Goal: Transaction & Acquisition: Book appointment/travel/reservation

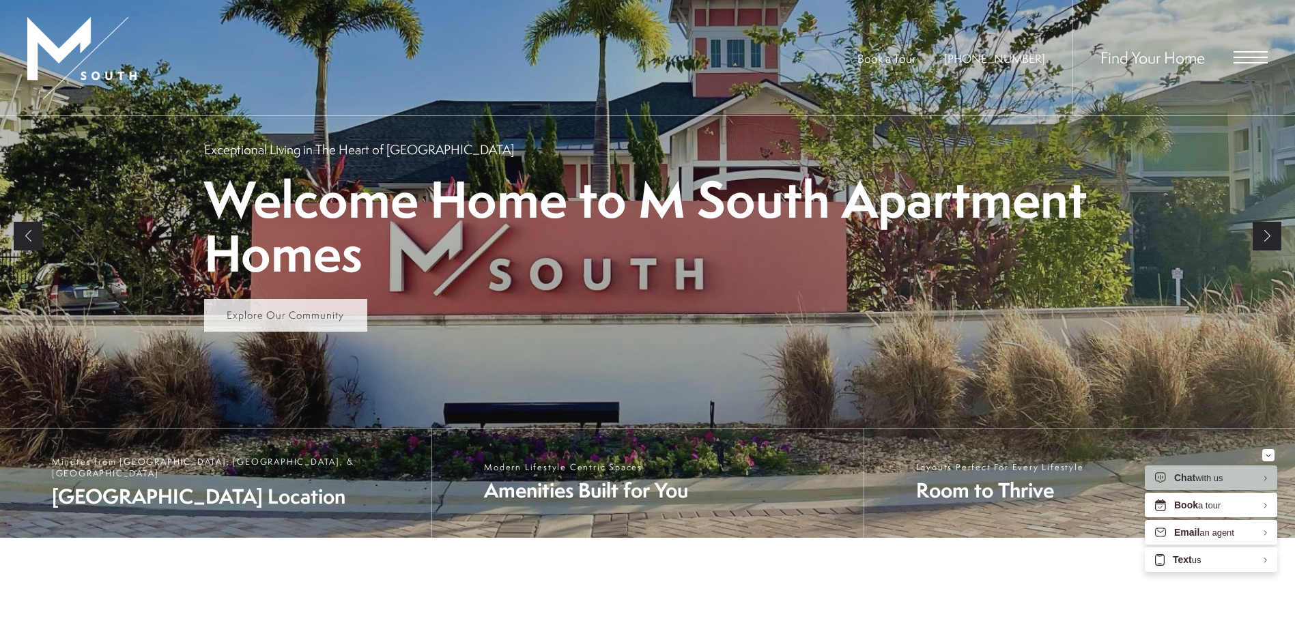
click at [311, 317] on span "Explore Our Community" at bounding box center [285, 315] width 117 height 14
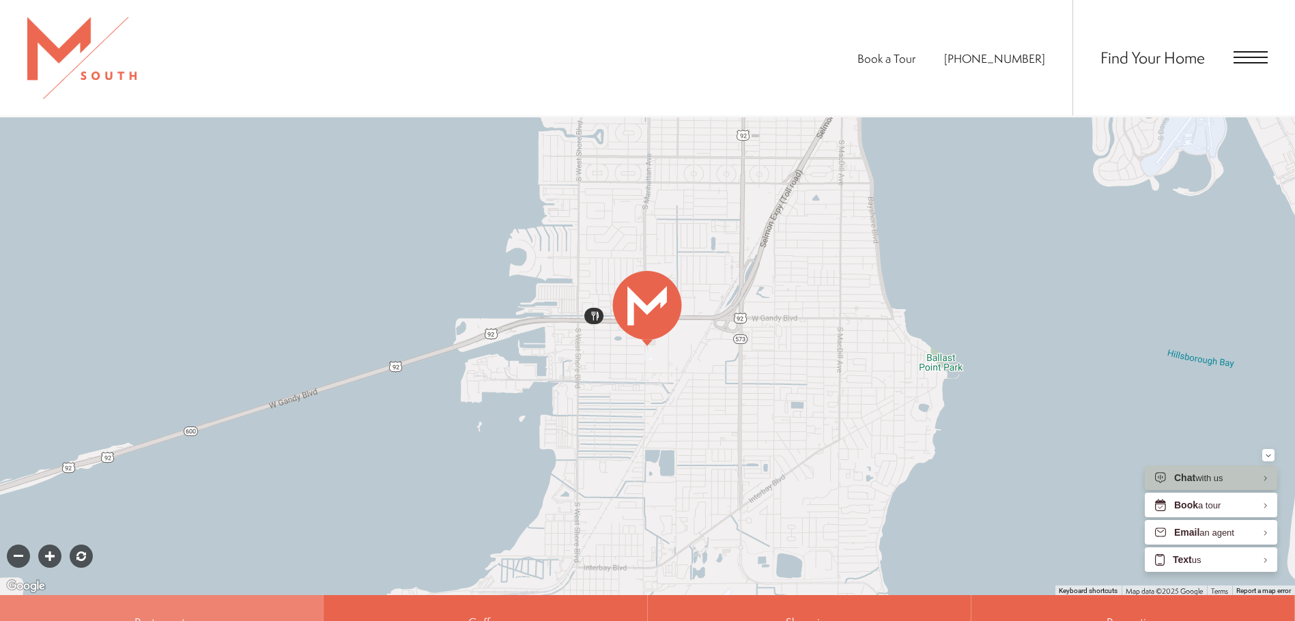
scroll to position [328, 0]
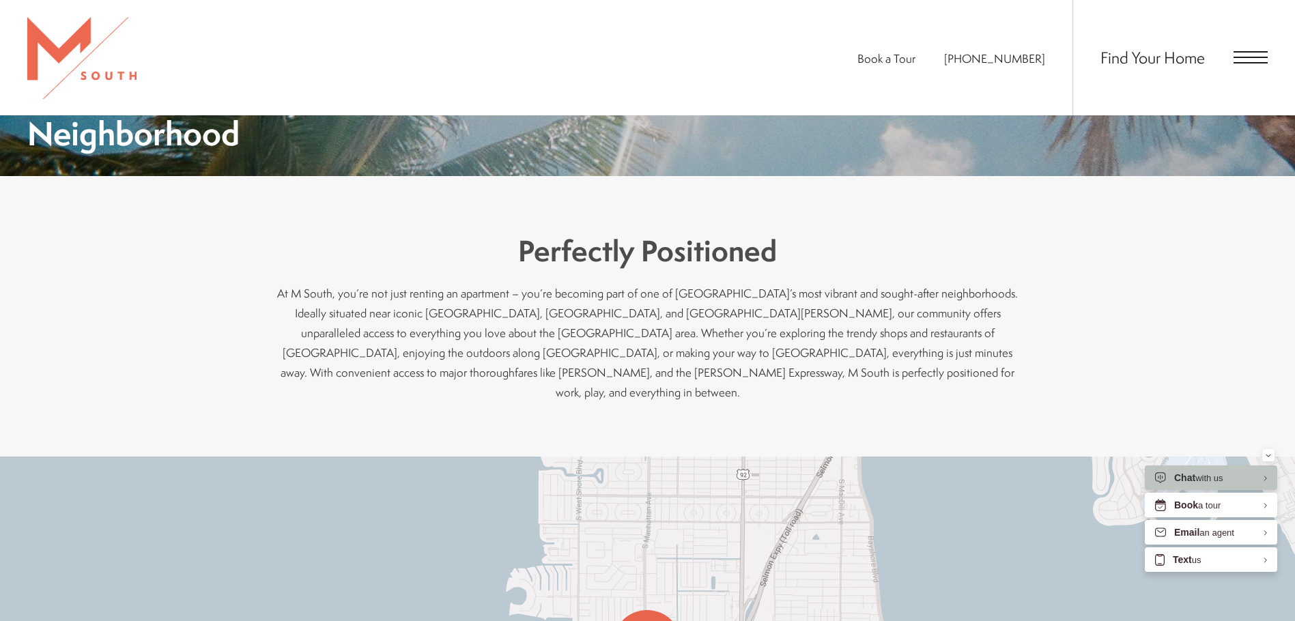
click at [1237, 58] on span "Open Menu" at bounding box center [1250, 57] width 34 height 1
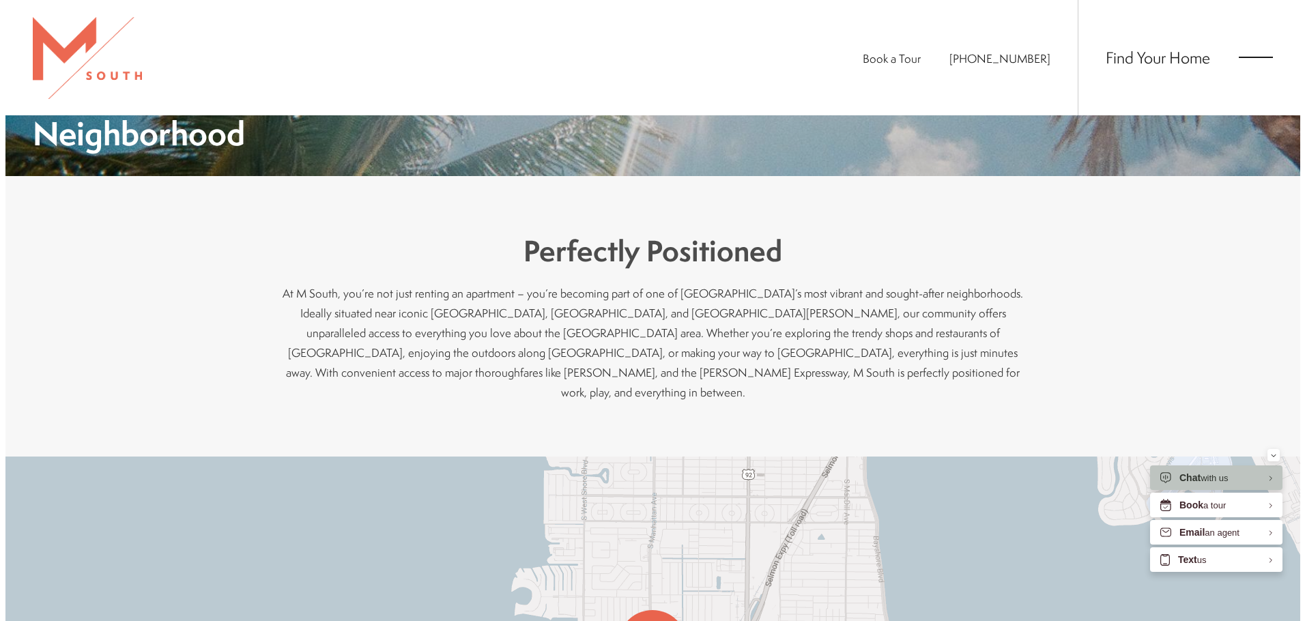
scroll to position [0, 0]
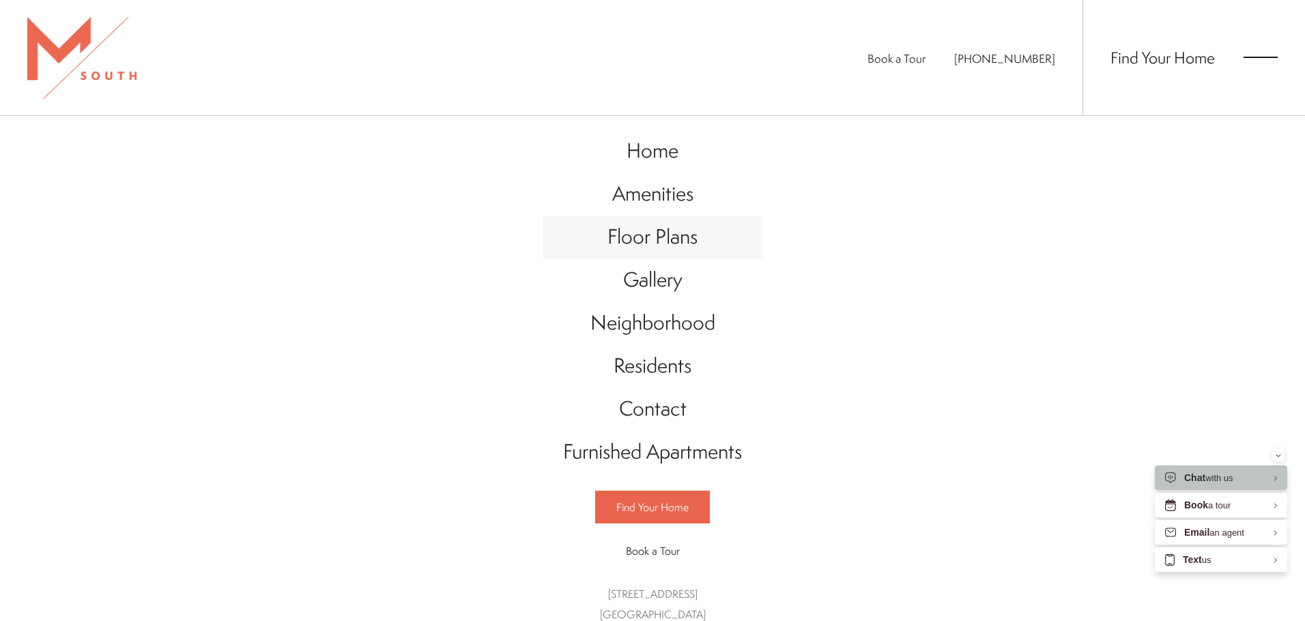
click at [666, 245] on span "Floor Plans" at bounding box center [652, 236] width 90 height 28
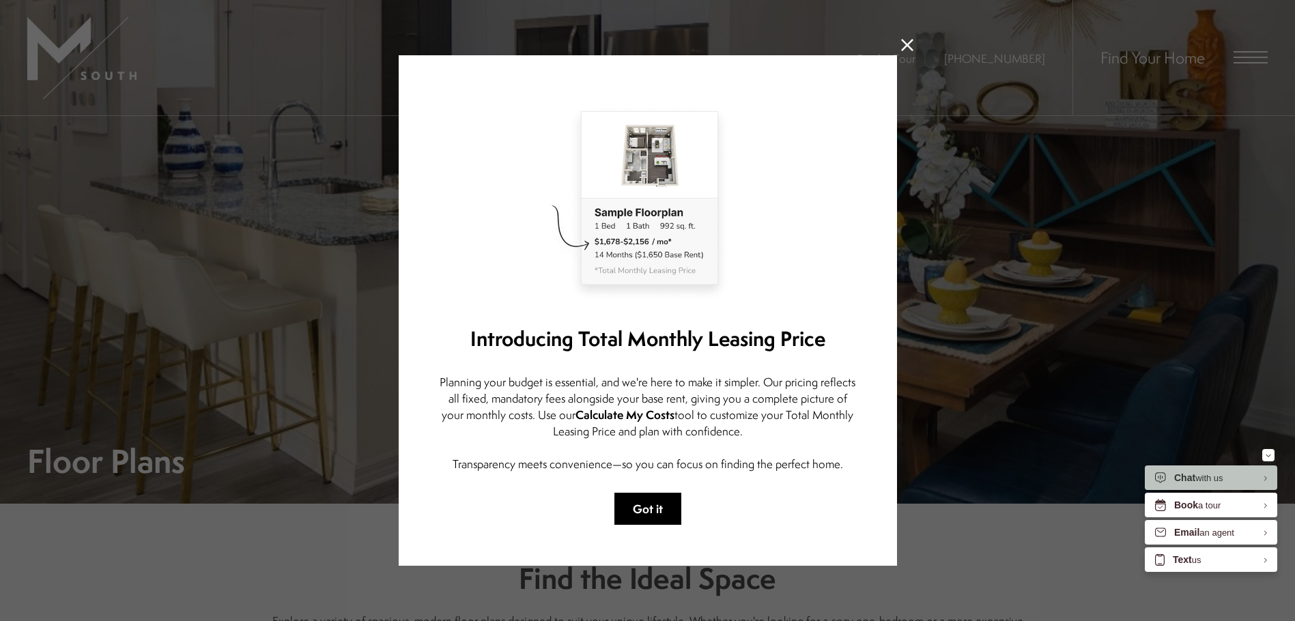
click at [635, 506] on button "Got it" at bounding box center [647, 509] width 67 height 32
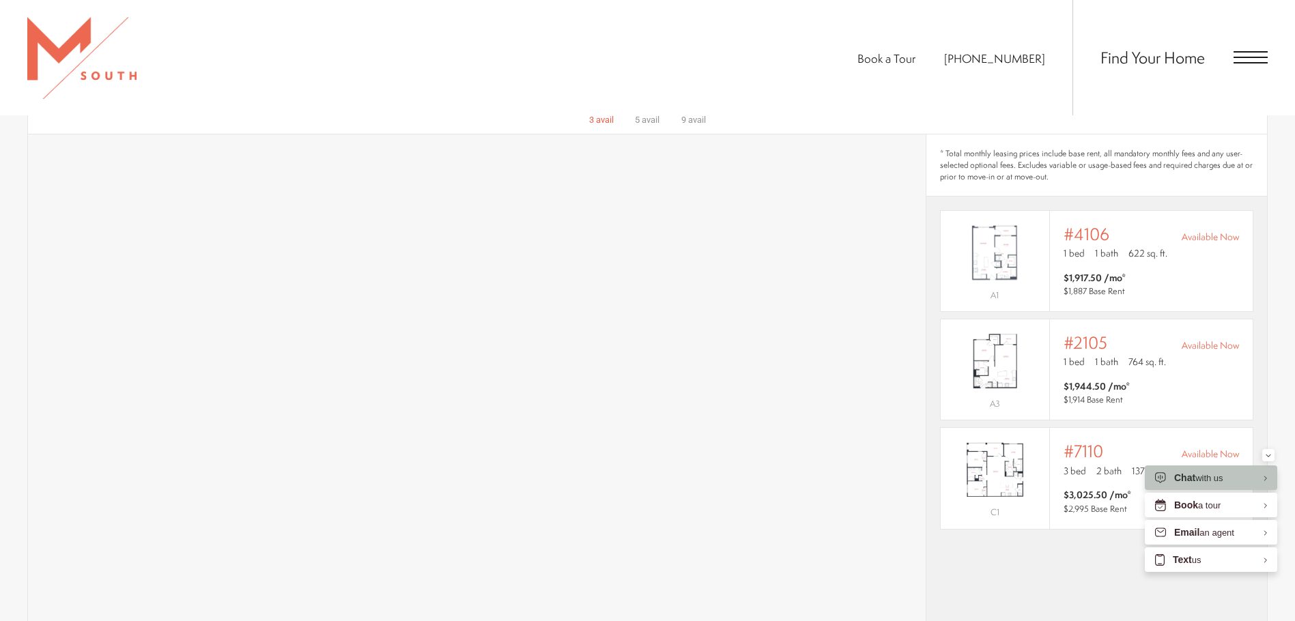
scroll to position [1092, 0]
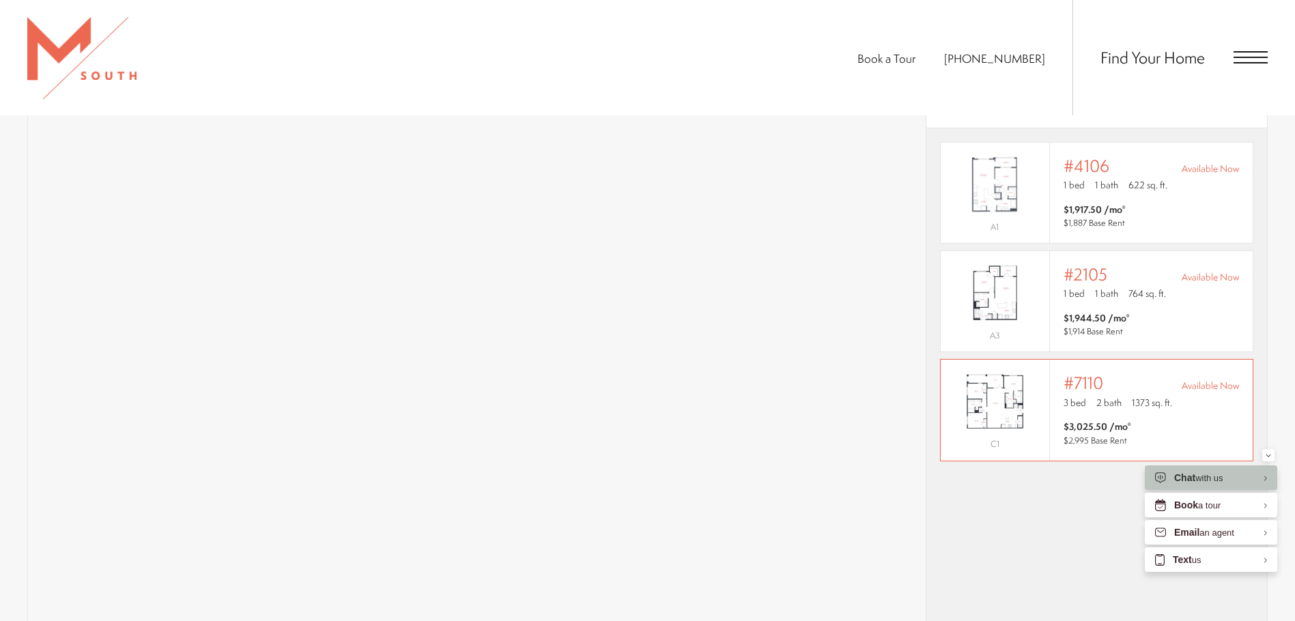
click at [1096, 396] on span "2 bath" at bounding box center [1108, 403] width 25 height 14
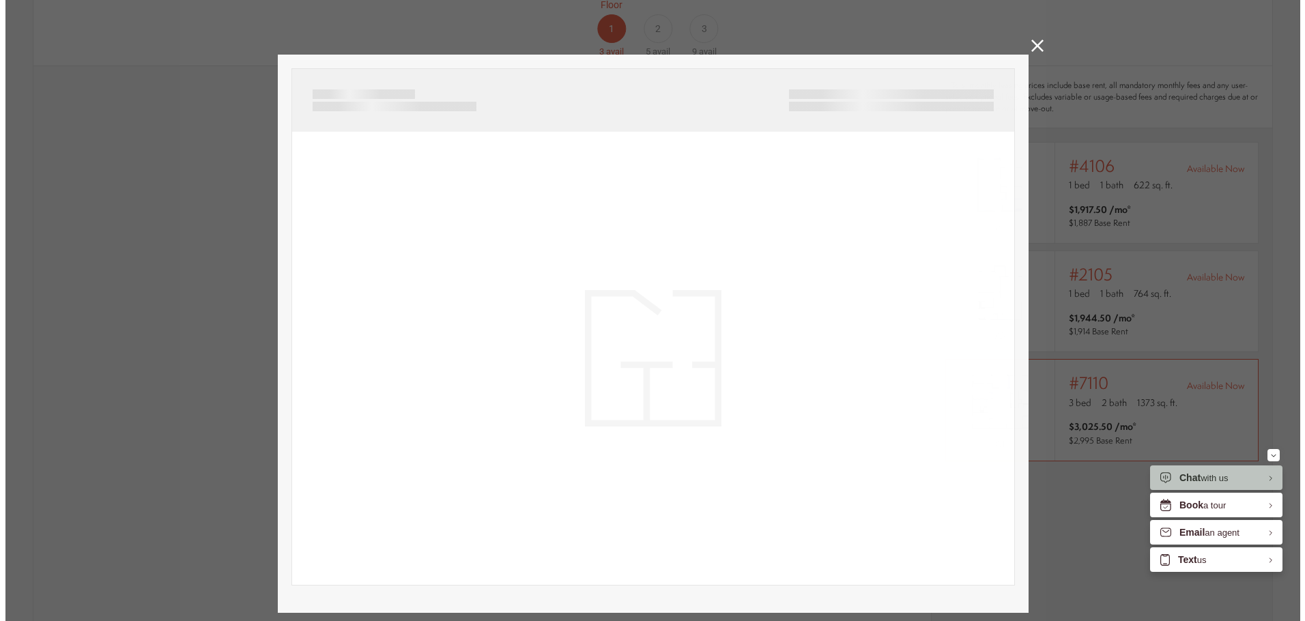
scroll to position [0, 0]
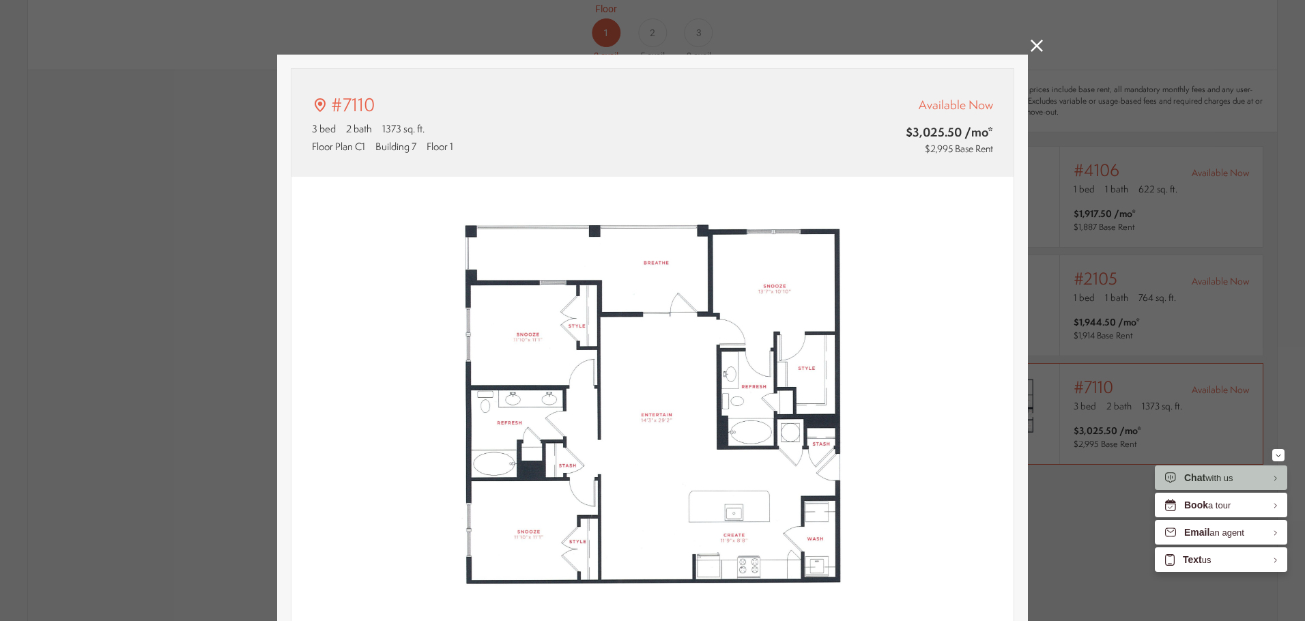
type input "**********"
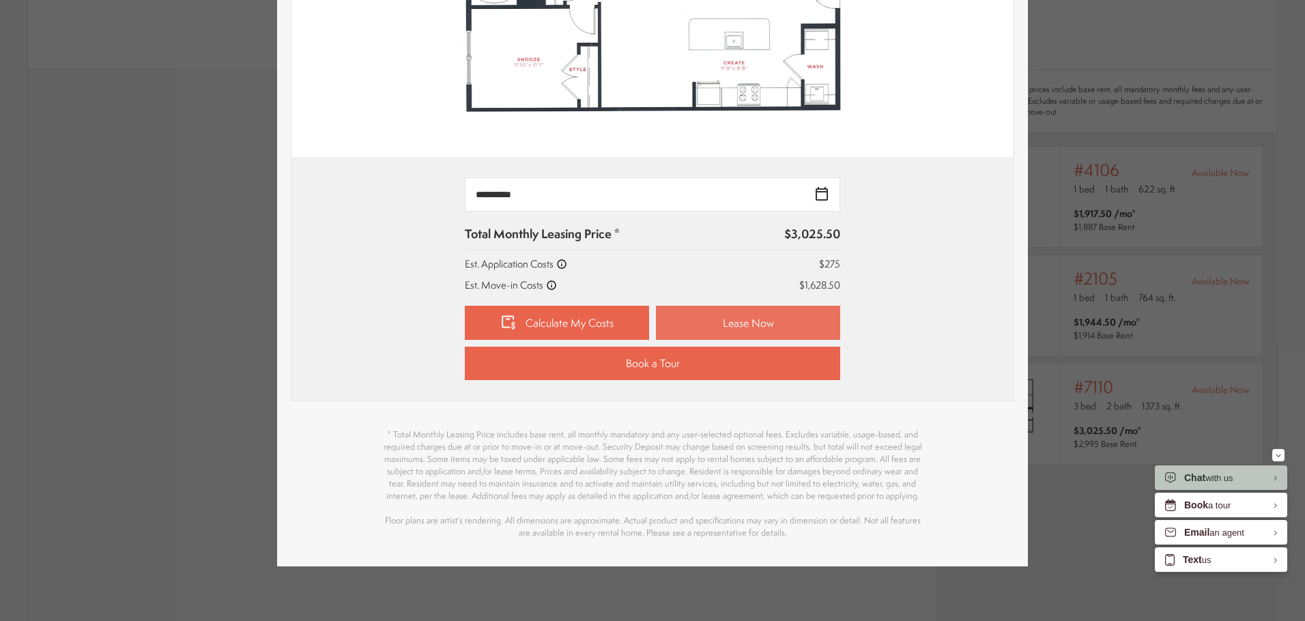
click at [726, 309] on link "Lease Now" at bounding box center [748, 323] width 184 height 34
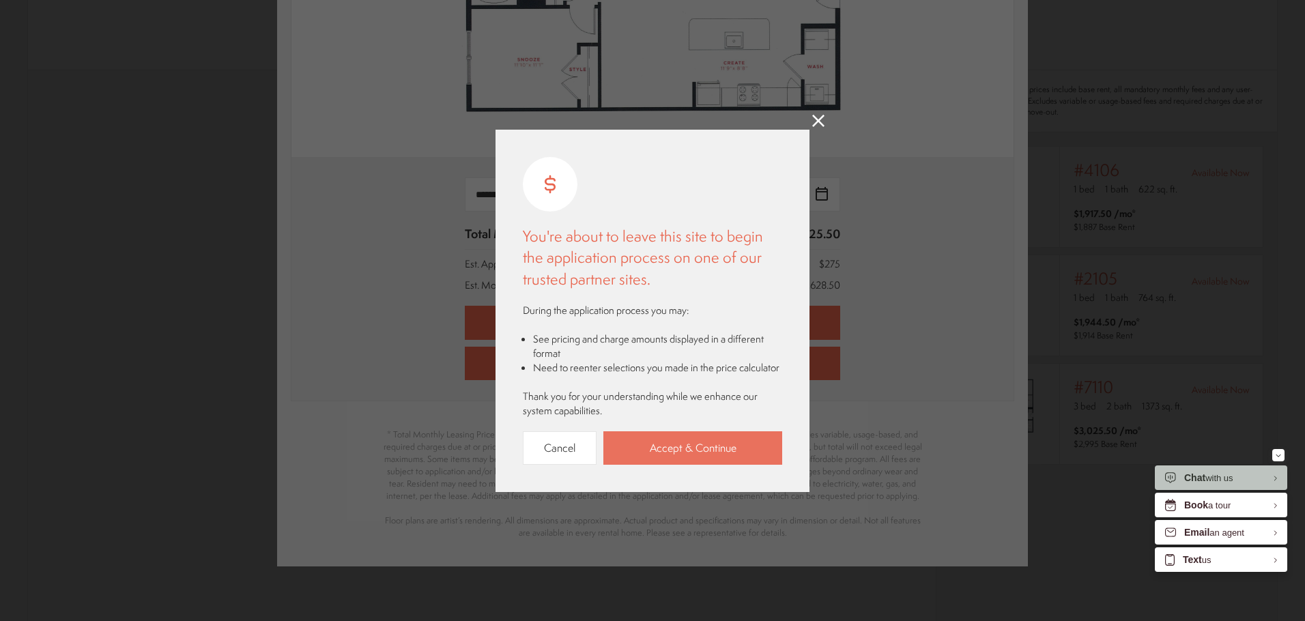
click at [669, 448] on link "Accept & Continue" at bounding box center [692, 447] width 179 height 33
